Goal: Transaction & Acquisition: Subscribe to service/newsletter

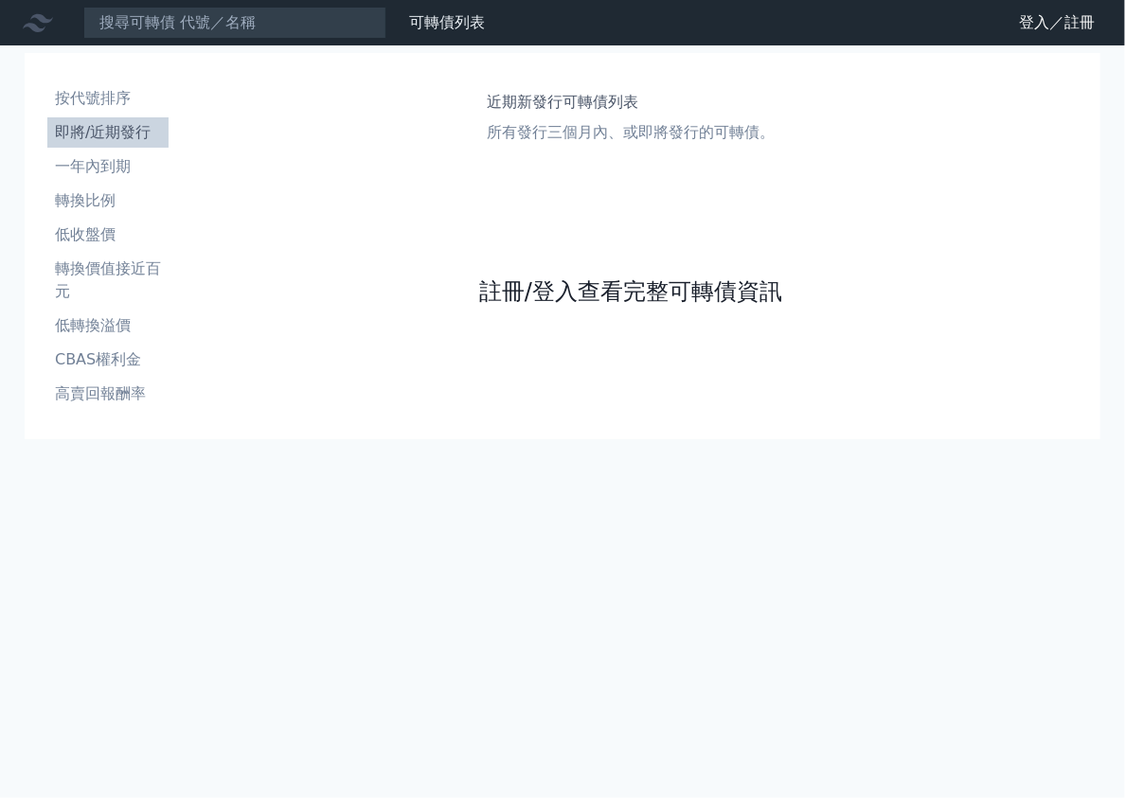
click at [591, 305] on link "註冊/登入查看完整可轉債資訊" at bounding box center [630, 291] width 303 height 30
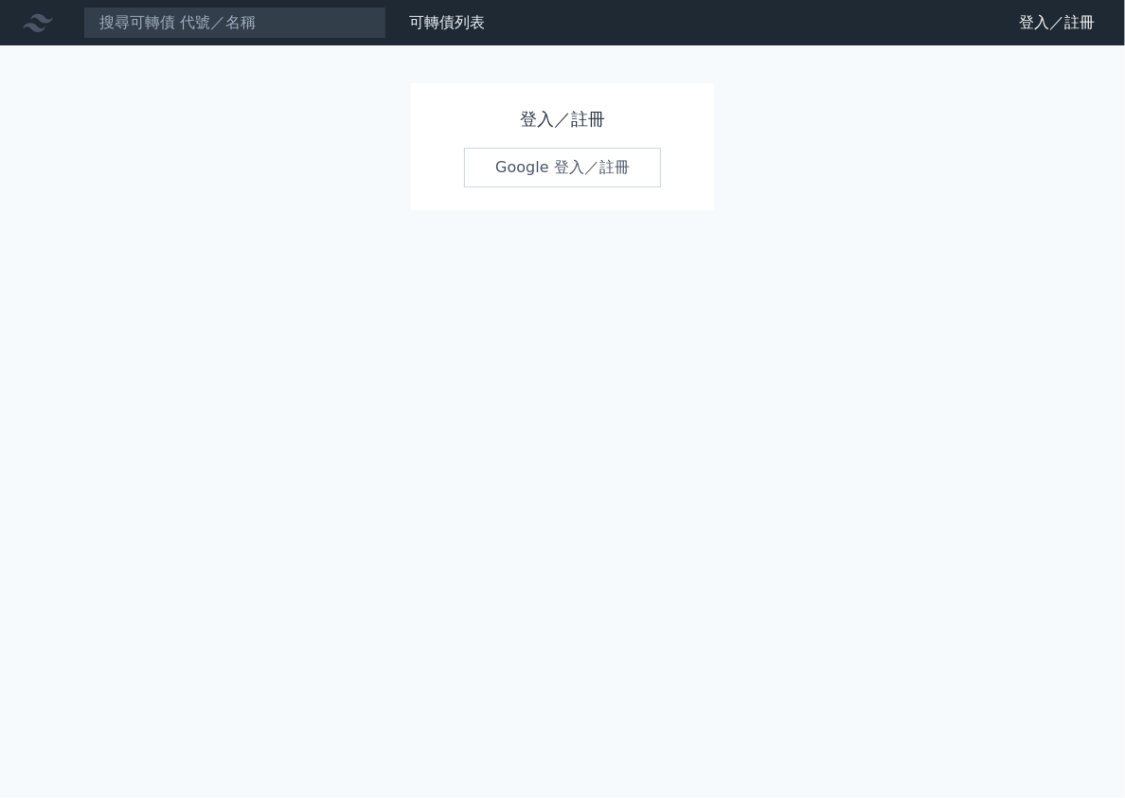
click at [581, 166] on link "Google 登入／註冊" at bounding box center [562, 168] width 197 height 40
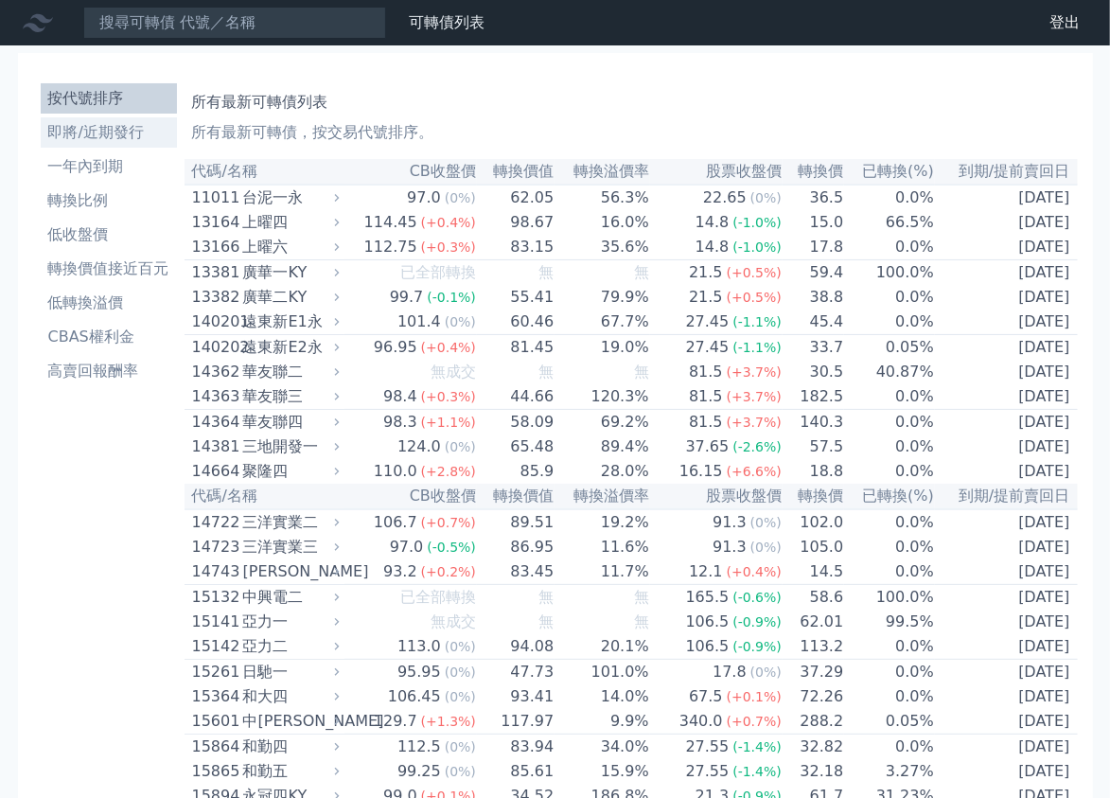
click at [67, 138] on li "即將/近期發行" at bounding box center [109, 132] width 136 height 23
